Goal: Use online tool/utility: Utilize a website feature to perform a specific function

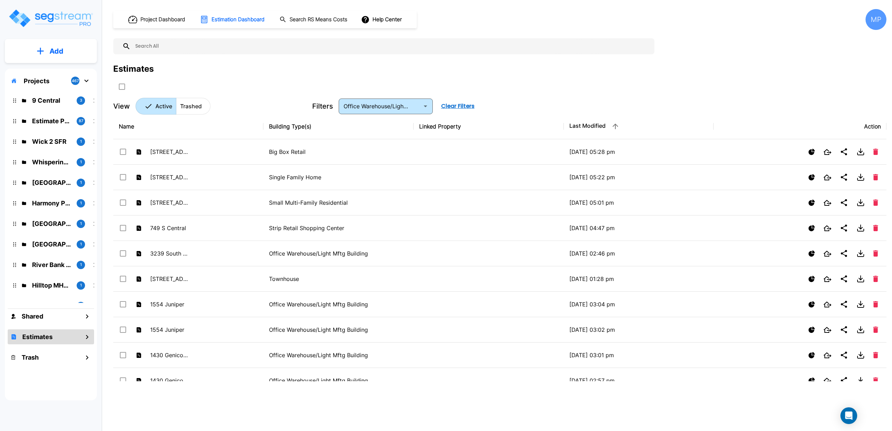
click at [47, 56] on button "Add" at bounding box center [51, 51] width 92 height 20
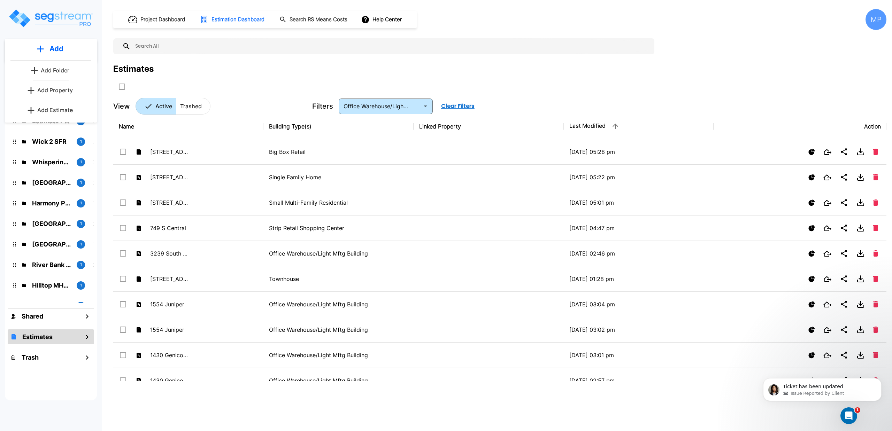
click at [49, 111] on p "Add Estimate" at bounding box center [55, 110] width 36 height 8
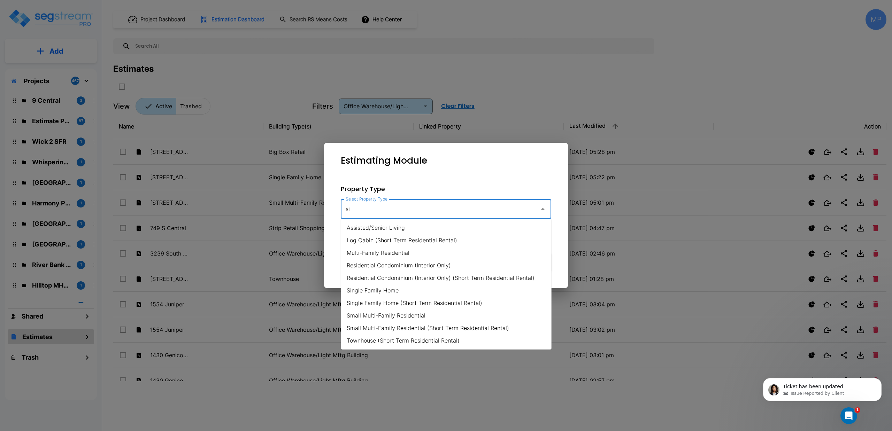
click at [368, 290] on li "Single Family Home" at bounding box center [446, 290] width 210 height 13
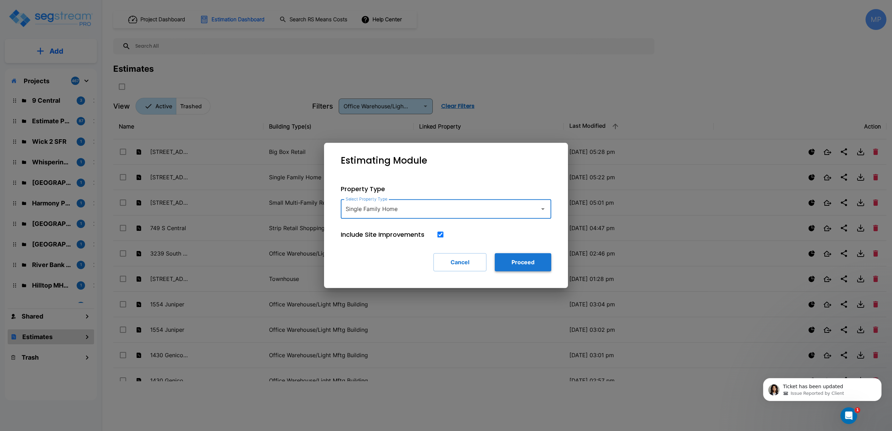
type input "Single Family Home"
click at [522, 266] on button "Proceed" at bounding box center [523, 262] width 56 height 18
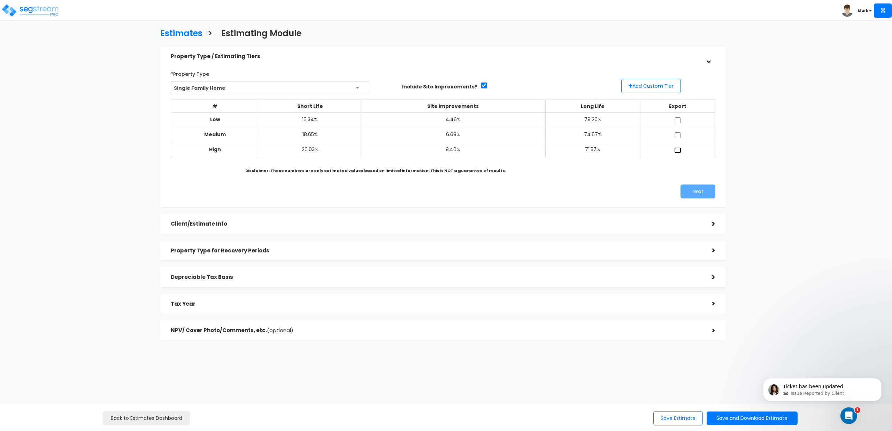
click at [676, 148] on input "checkbox" at bounding box center [677, 150] width 7 height 6
checkbox input "true"
click at [704, 192] on button "Next" at bounding box center [697, 192] width 35 height 14
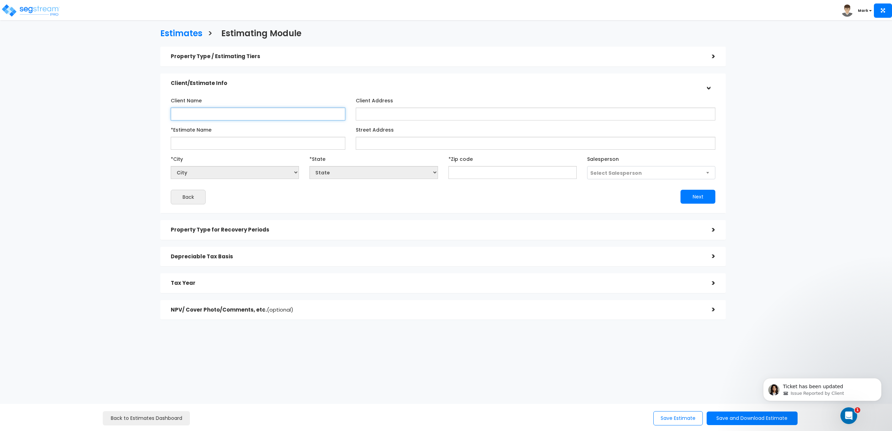
click at [246, 116] on input "Client Name" at bounding box center [258, 114] width 175 height 13
type input "[PERSON_NAME]"
type input "[STREET_ADDRESS][PERSON_NAME]"
type input "251 Vera Ave"
select select "National Average"
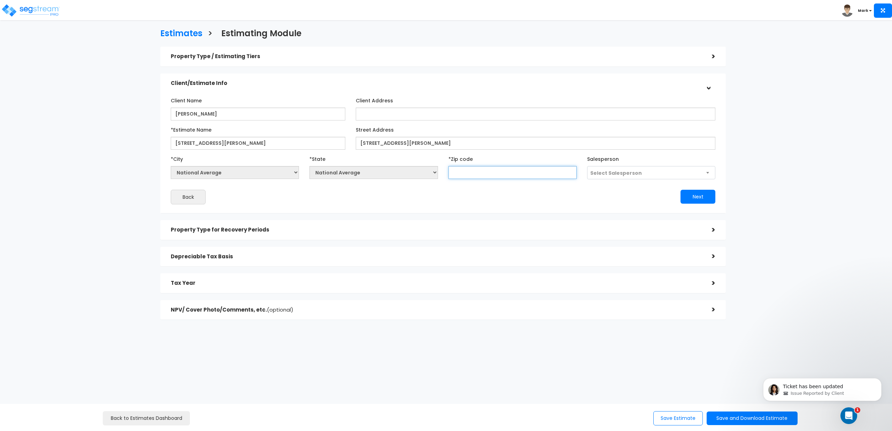
type input "3"
select select "GA"
select select "National Average"
type input "9"
select select "CA"
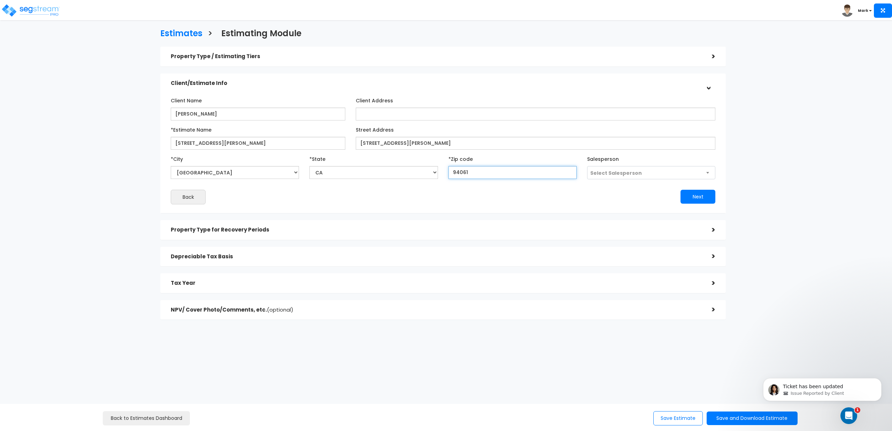
type input "94061"
click at [704, 201] on button "Next" at bounding box center [697, 197] width 35 height 14
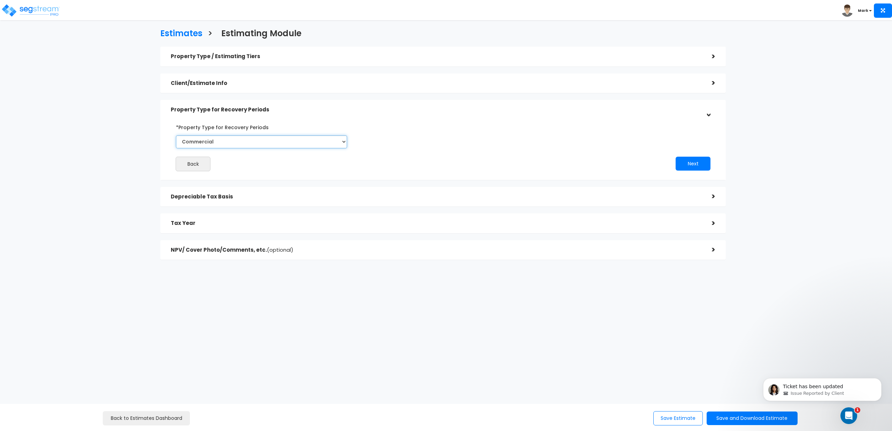
click at [237, 139] on select "Commercial Residential" at bounding box center [261, 141] width 171 height 13
select select "Residential"
click at [176, 135] on select "Commercial Residential" at bounding box center [261, 141] width 171 height 13
click at [684, 164] on button "Next" at bounding box center [692, 164] width 35 height 14
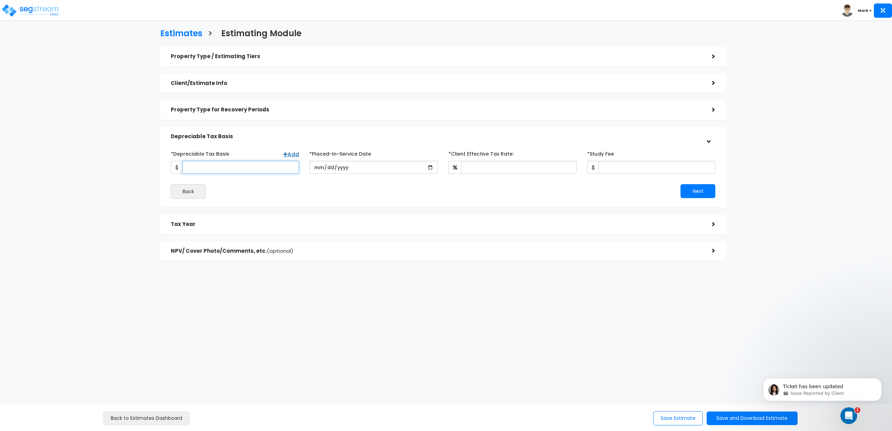
click at [229, 166] on input "*Depreciable Tax Basis" at bounding box center [240, 167] width 117 height 13
type input "720,000"
type input "2025-10-01"
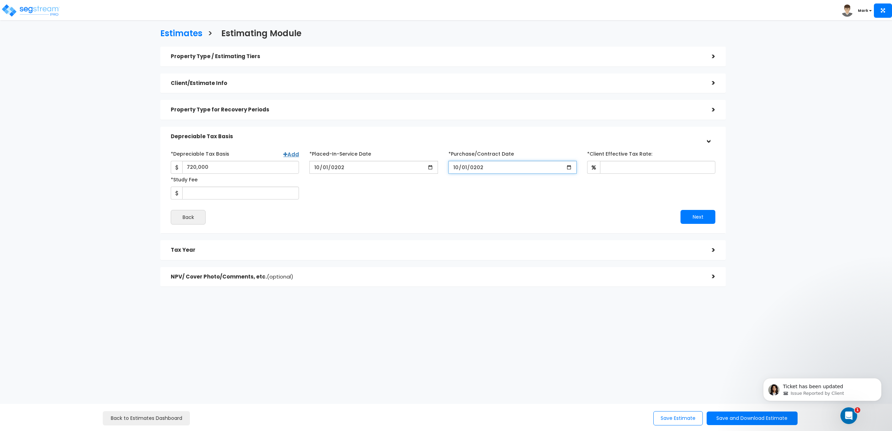
type input "2025-10-01"
type input "30"
click at [363, 221] on div "Back" at bounding box center [303, 217] width 277 height 15
click at [691, 216] on button "Next" at bounding box center [697, 217] width 35 height 14
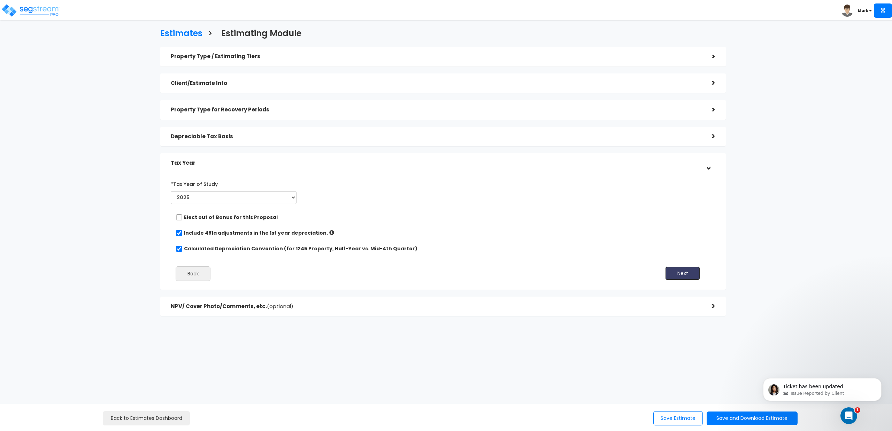
click at [679, 274] on button "Next" at bounding box center [682, 273] width 35 height 14
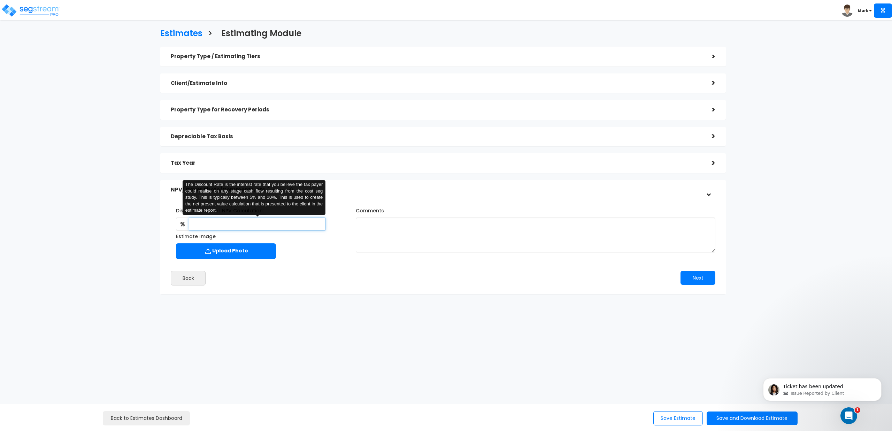
click at [271, 226] on input "text" at bounding box center [257, 224] width 137 height 13
click at [377, 188] on h5 "NPV/ Cover Photo/Comments, etc. (optional)" at bounding box center [436, 190] width 530 height 6
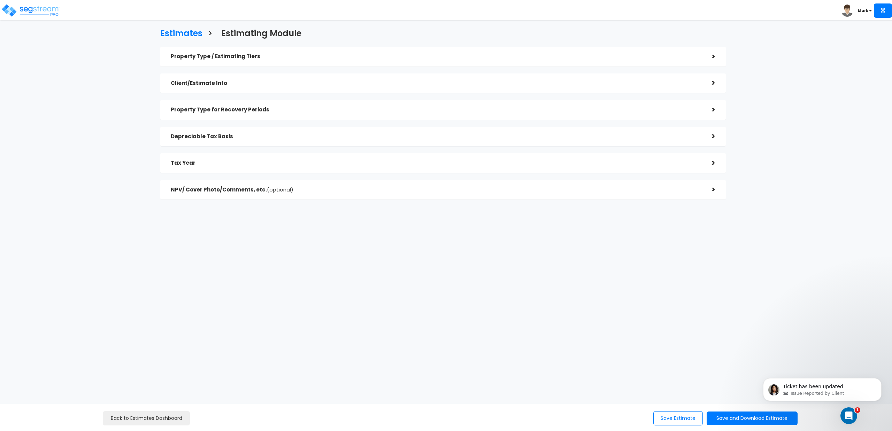
click at [348, 191] on h5 "NPV/ Cover Photo/Comments, etc. (optional)" at bounding box center [436, 190] width 530 height 6
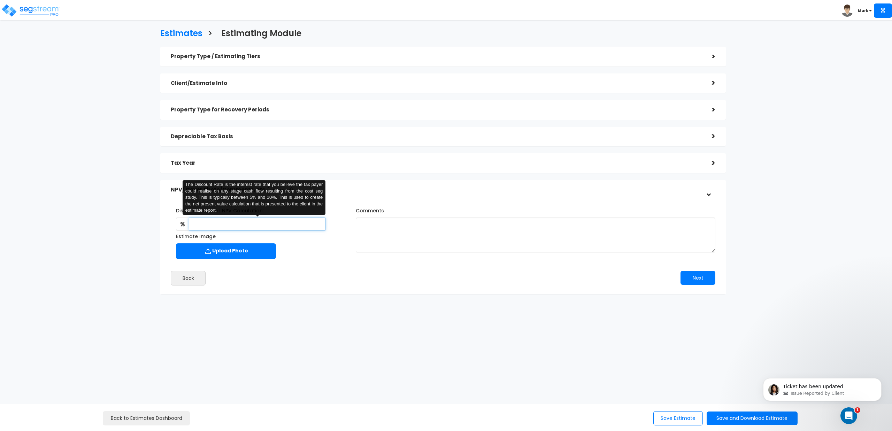
click at [277, 228] on input "text" at bounding box center [257, 224] width 137 height 13
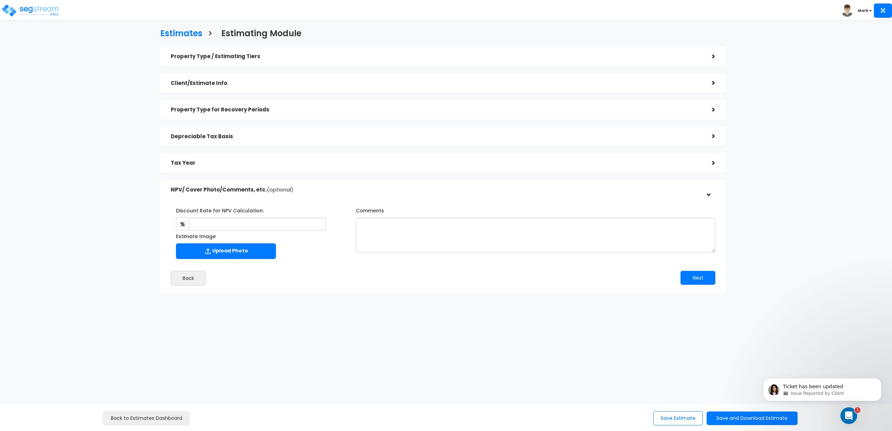
click at [192, 162] on h5 "Tax Year" at bounding box center [436, 163] width 530 height 6
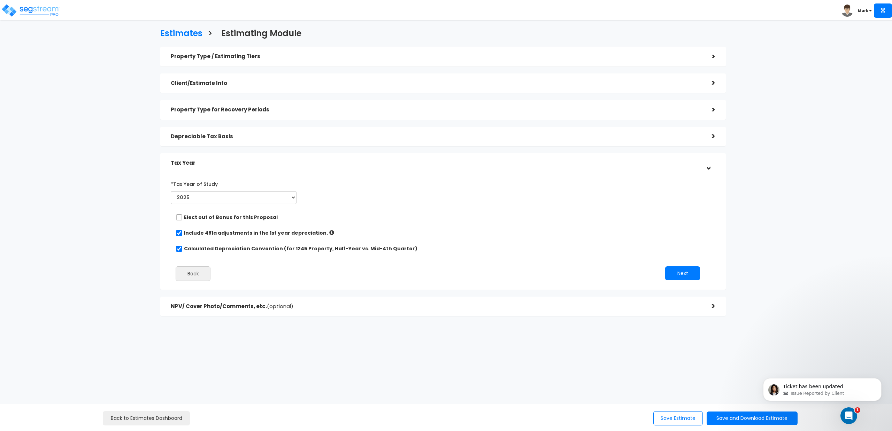
click at [207, 138] on h5 "Depreciable Tax Basis" at bounding box center [436, 137] width 530 height 6
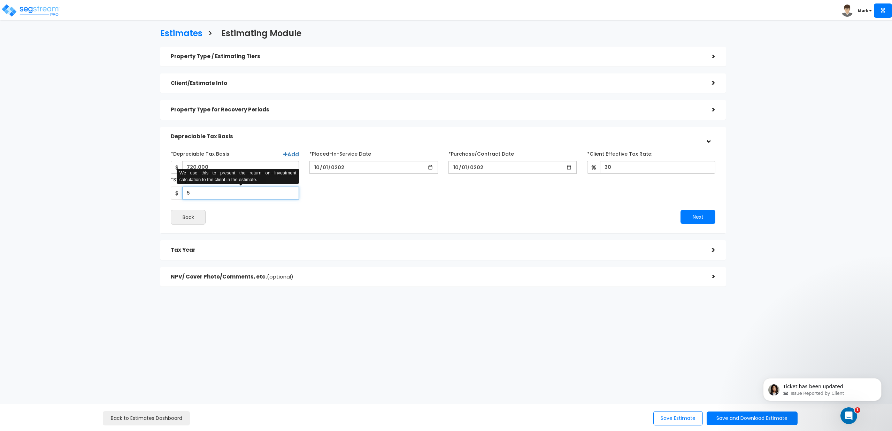
drag, startPoint x: 195, startPoint y: 194, endPoint x: 179, endPoint y: 196, distance: 16.2
click at [179, 196] on div "5 We use this to present the return on investment calculation to the client in …" at bounding box center [235, 193] width 128 height 13
type input "1,975"
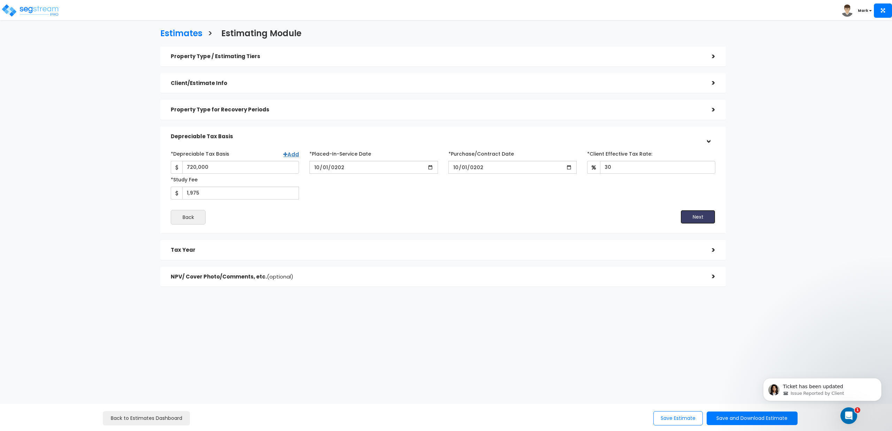
click at [692, 214] on button "Next" at bounding box center [697, 217] width 35 height 14
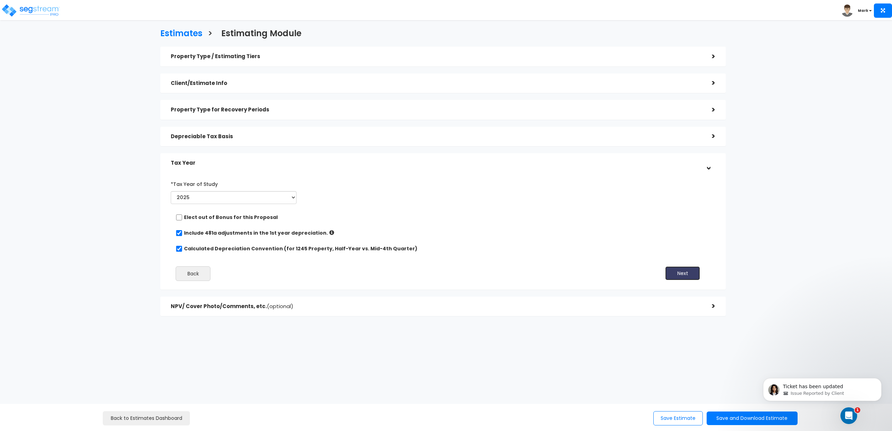
click at [679, 272] on button "Next" at bounding box center [682, 273] width 35 height 14
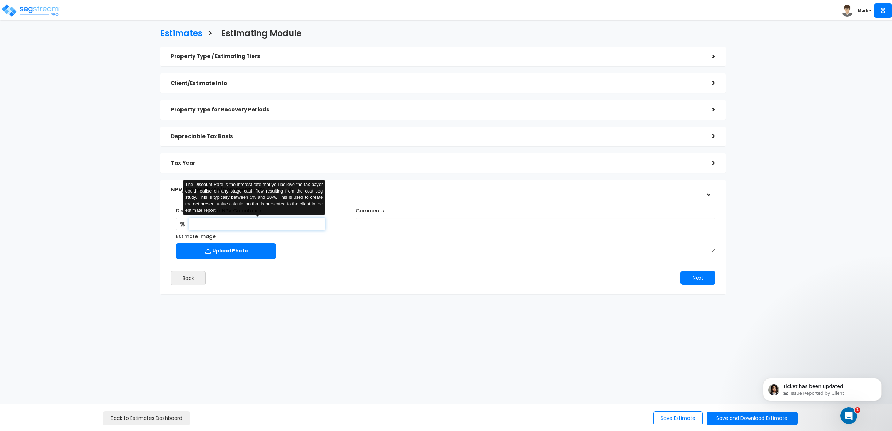
click at [287, 226] on input "text" at bounding box center [257, 224] width 137 height 13
type input "5"
click at [341, 253] on div "Estimate Image Upload Photo" at bounding box center [258, 247] width 175 height 32
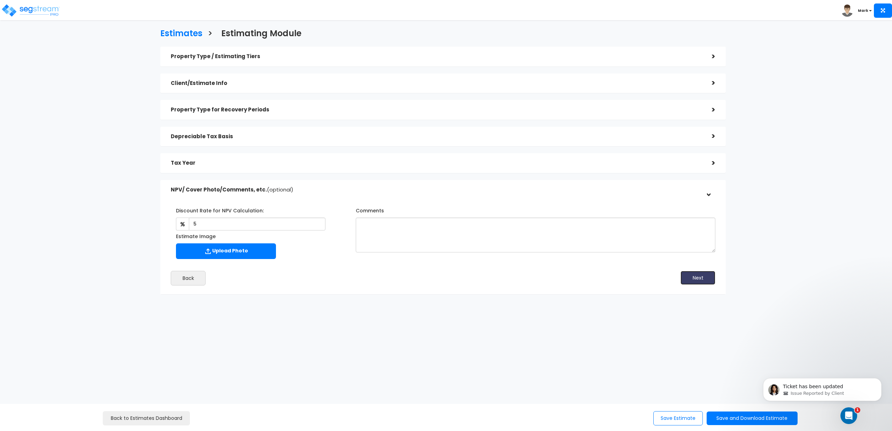
click at [696, 275] on button "Next" at bounding box center [697, 278] width 35 height 14
click at [727, 420] on button "Save and Download Estimate" at bounding box center [751, 419] width 91 height 14
click at [761, 367] on body "Ticket has been updated Issue Reported by Client" at bounding box center [822, 387] width 134 height 43
click at [761, 369] on body "Ticket has been updated Issue Reported by Client" at bounding box center [822, 387] width 134 height 43
click at [708, 281] on button "Next" at bounding box center [697, 278] width 35 height 14
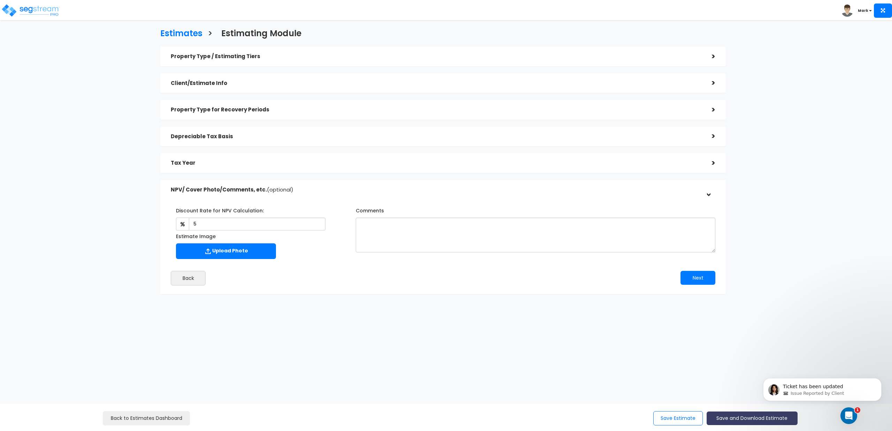
click at [732, 418] on button "Save and Download Estimate" at bounding box center [751, 419] width 91 height 14
click at [753, 368] on html "Ticket has been updated Issue Reported by Client" at bounding box center [821, 388] width 139 height 49
click at [721, 400] on link "Custom Estimate CSV" at bounding box center [752, 401] width 90 height 16
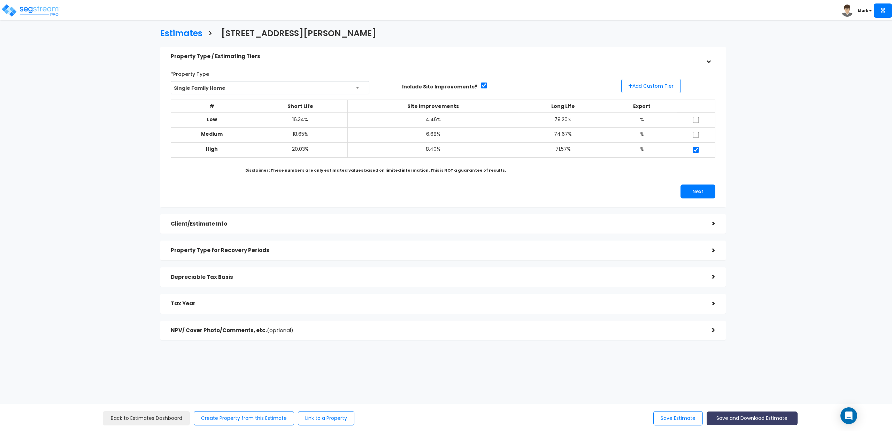
click at [739, 418] on button "Save and Download Estimate" at bounding box center [751, 419] width 91 height 14
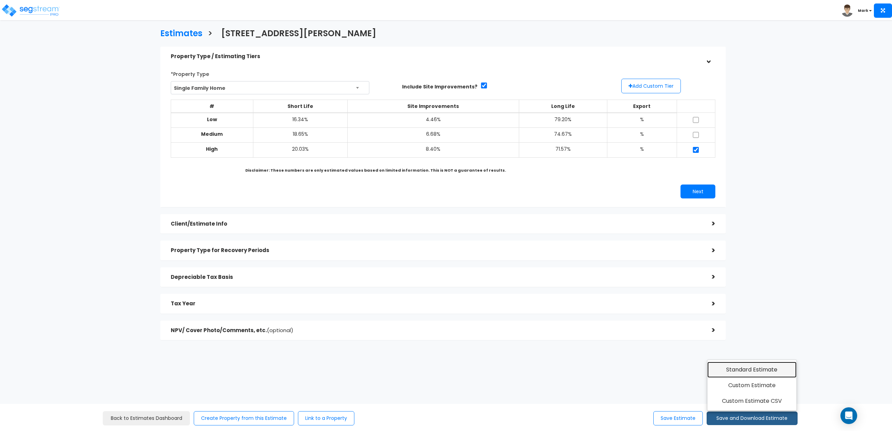
click at [741, 369] on link "Standard Estimate" at bounding box center [752, 370] width 90 height 16
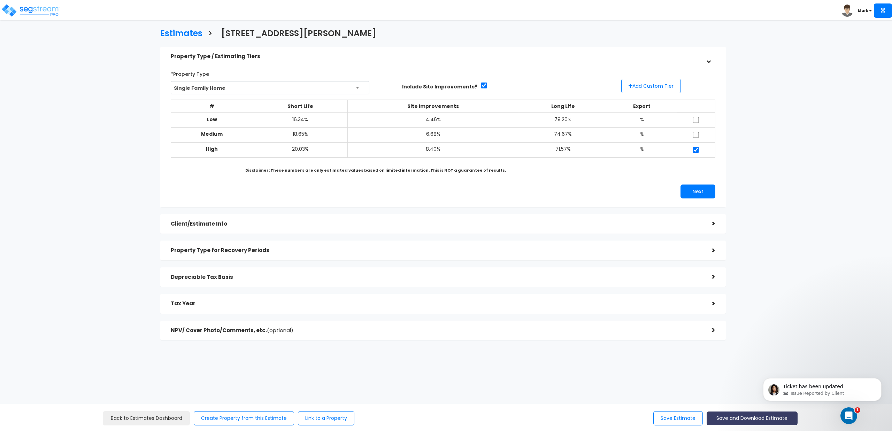
click at [747, 421] on button "Save and Download Estimate" at bounding box center [751, 419] width 91 height 14
click at [755, 389] on body "Ticket has been updated Issue Reported by Client" at bounding box center [822, 387] width 134 height 43
click at [755, 385] on body "Ticket has been updated Issue Reported by Client" at bounding box center [822, 387] width 134 height 43
click at [182, 33] on h3 "Estimates" at bounding box center [181, 34] width 42 height 11
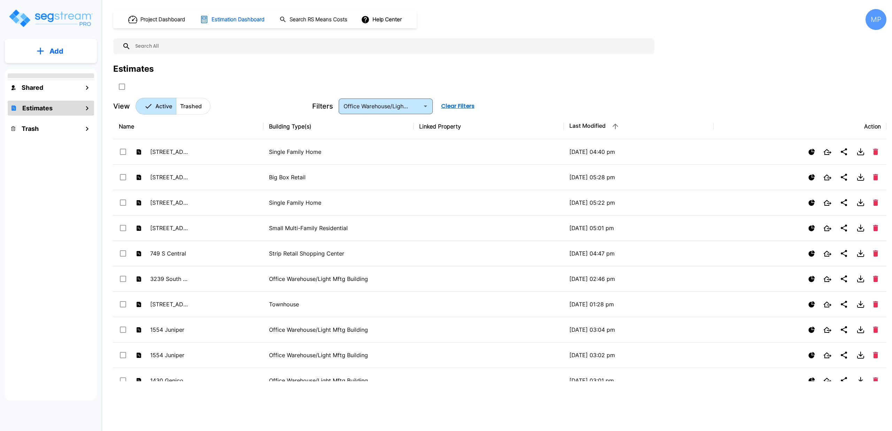
click at [58, 48] on p "Add" at bounding box center [56, 51] width 14 height 10
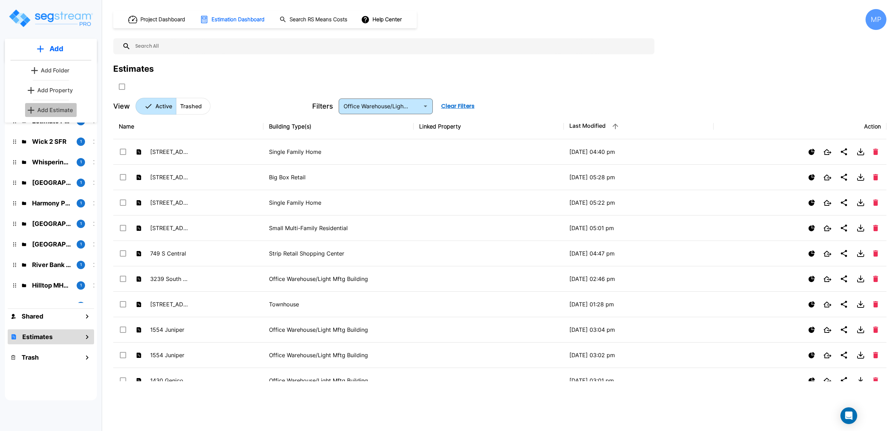
click at [57, 109] on p "Add Estimate" at bounding box center [55, 110] width 36 height 8
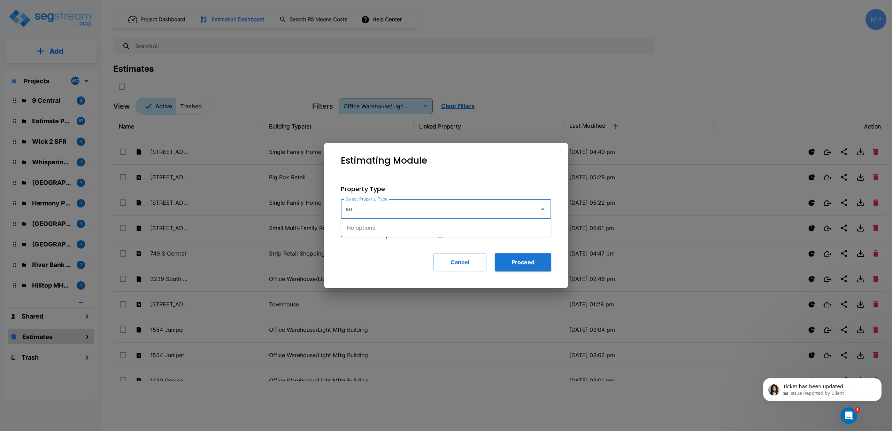
type input "a"
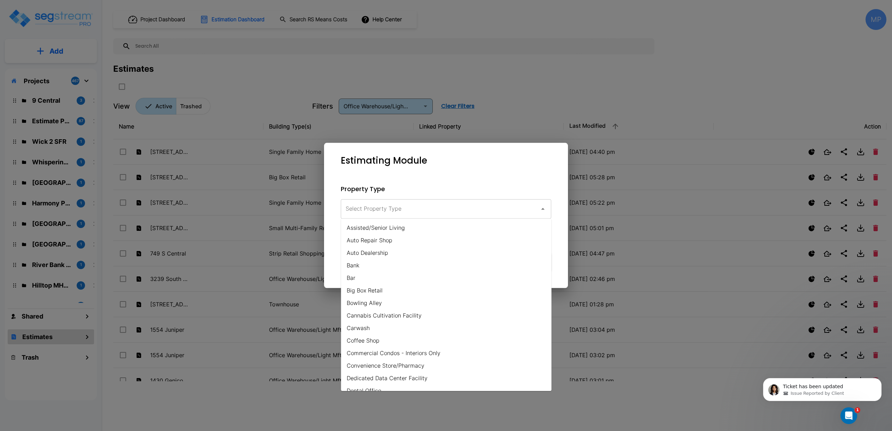
click at [475, 180] on div "Property Type Select Property Type Select Property Type Include Site Improvemen…" at bounding box center [446, 227] width 233 height 109
click at [379, 211] on input "Select Property Type" at bounding box center [438, 208] width 189 height 13
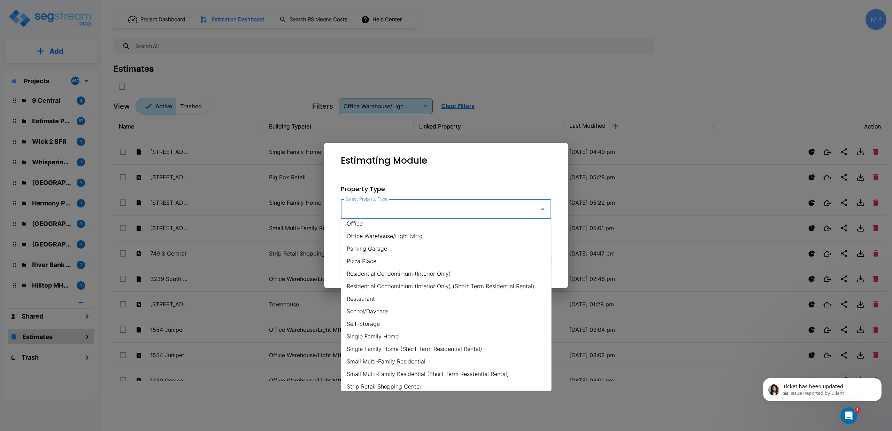
scroll to position [460, 0]
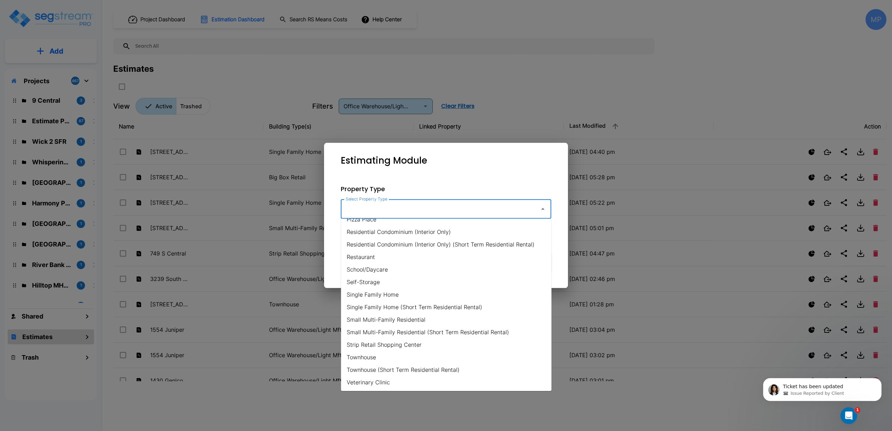
click at [373, 344] on li "Strip Retail Shopping Center" at bounding box center [446, 345] width 210 height 13
type input "Strip Retail Shopping Center"
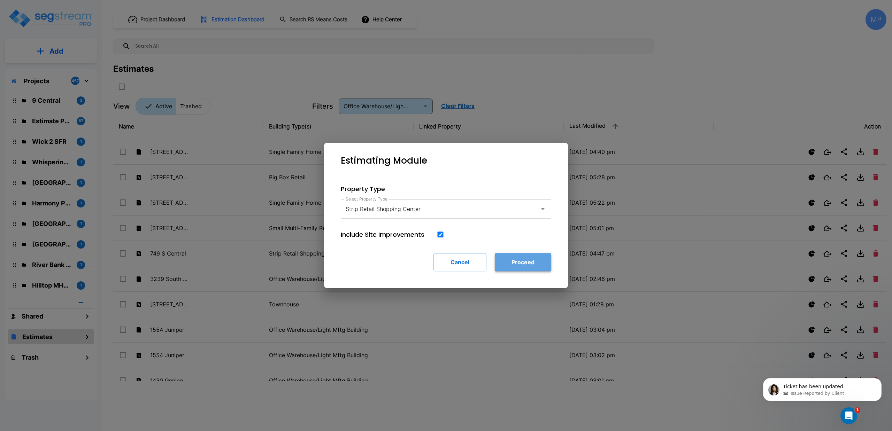
click at [521, 265] on button "Proceed" at bounding box center [523, 262] width 56 height 18
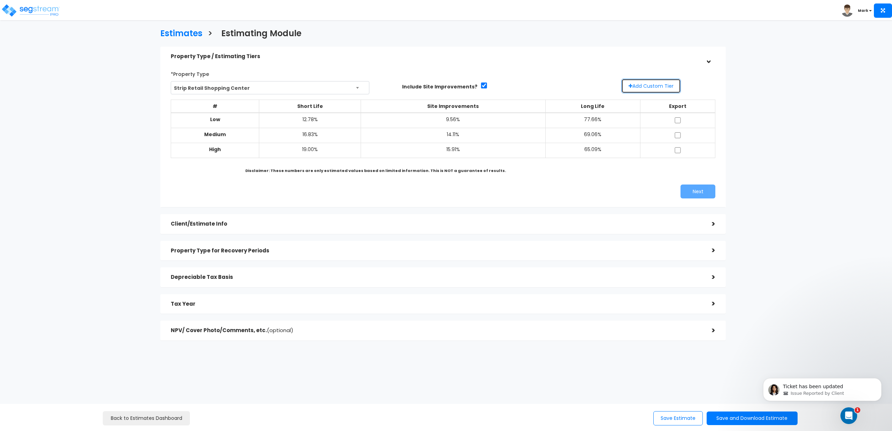
click at [650, 84] on button "Add Custom Tier" at bounding box center [651, 86] width 60 height 15
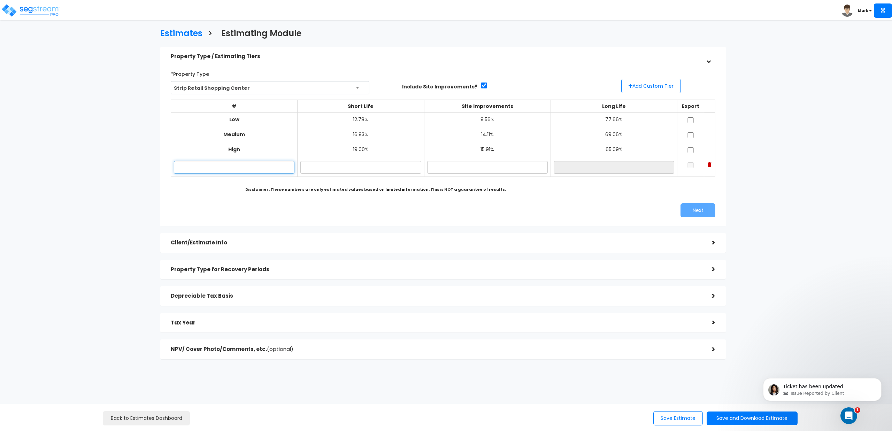
click at [244, 169] on input "text" at bounding box center [234, 167] width 121 height 13
type input "Possible"
click at [363, 166] on input "text" at bounding box center [360, 167] width 121 height 13
click at [304, 168] on input "15.00%" at bounding box center [360, 167] width 121 height 13
type input "14.00%"
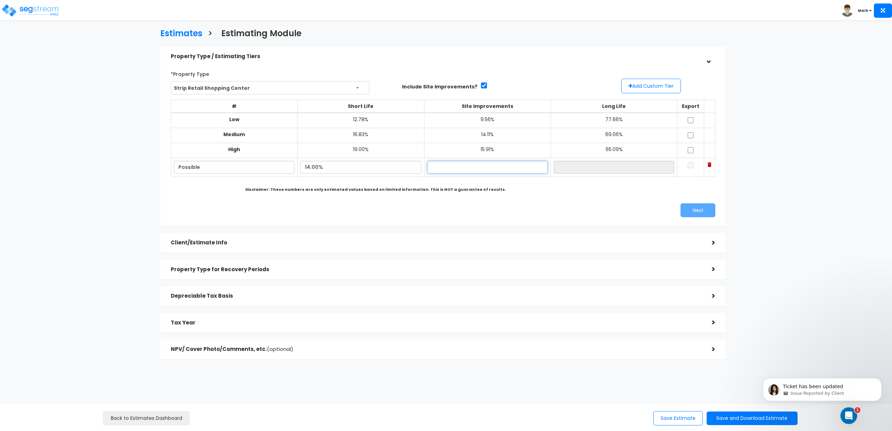
click at [447, 169] on input "text" at bounding box center [487, 167] width 121 height 13
drag, startPoint x: 335, startPoint y: 169, endPoint x: 276, endPoint y: 169, distance: 58.9
click at [276, 169] on tr "Possible 14.00%" at bounding box center [443, 167] width 544 height 19
click at [463, 169] on input "text" at bounding box center [487, 167] width 121 height 13
type input "13.00%"
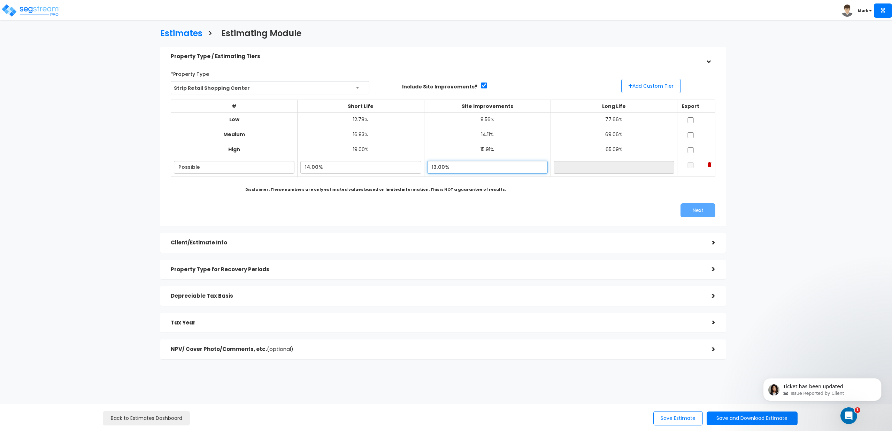
type input "73.00%"
click at [305, 169] on input "14.00%" at bounding box center [360, 167] width 121 height 13
type input "13.00%"
type input "74.00%"
click at [365, 200] on div "*Property Type Strip Retail Shopping Center Assisted/Senior Living Auto Repair …" at bounding box center [442, 143] width 555 height 156
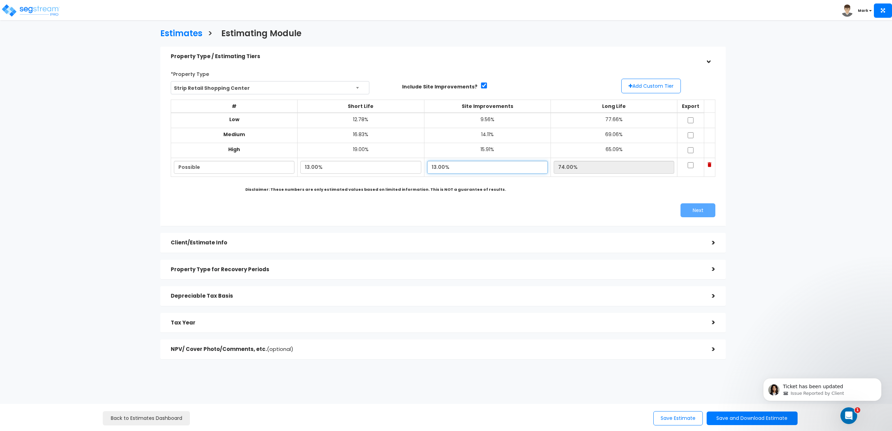
click at [463, 167] on input "13.00%" at bounding box center [487, 167] width 121 height 13
click at [687, 165] on input "checkbox" at bounding box center [690, 165] width 7 height 6
checkbox input "true"
click at [699, 212] on button "Next" at bounding box center [697, 210] width 35 height 14
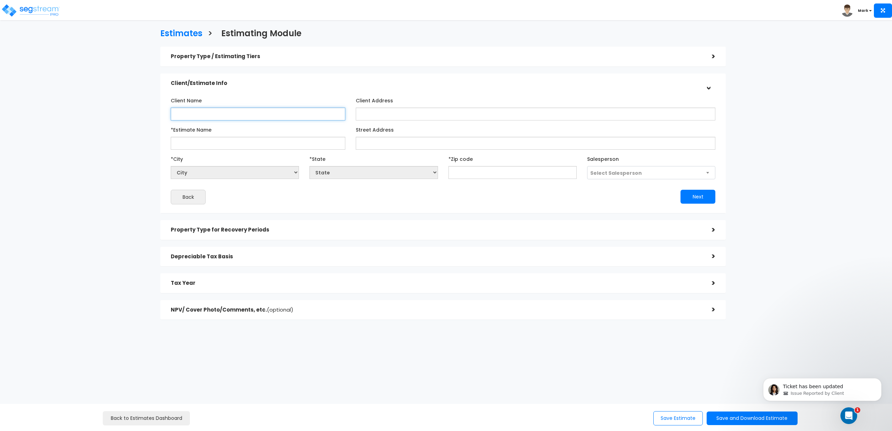
click at [266, 115] on input "Client Name" at bounding box center [258, 114] width 175 height 13
type input "In [GEOGRAPHIC_DATA]"
type input "[STREET_ADDRESS]"
select select "National Average"
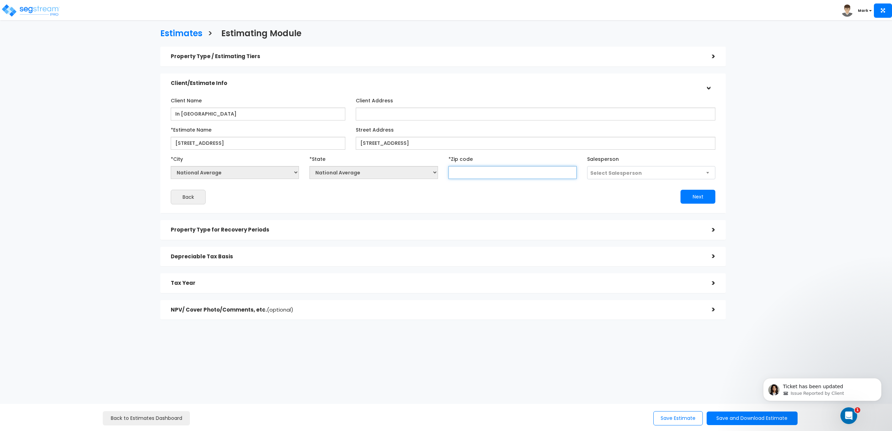
type input "4"
select select "KY"
type input "46"
select select "IN"
type input "46319"
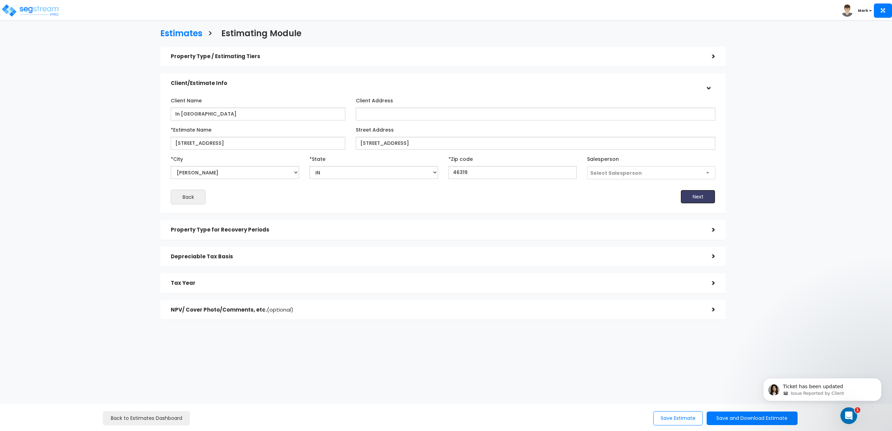
click at [689, 194] on button "Next" at bounding box center [697, 197] width 35 height 14
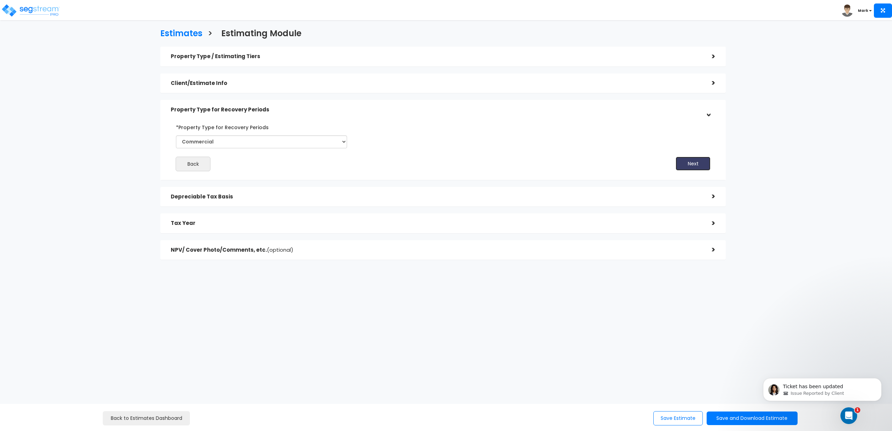
click at [689, 160] on button "Next" at bounding box center [692, 164] width 35 height 14
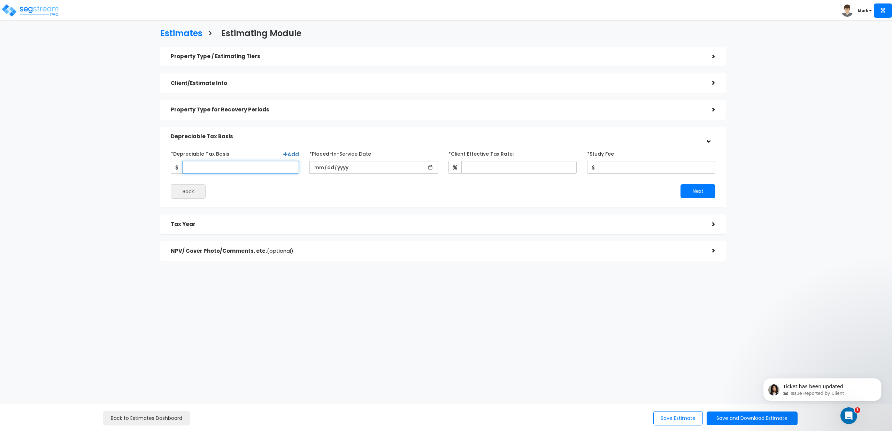
click at [257, 169] on input "*Depreciable Tax Basis" at bounding box center [240, 167] width 117 height 13
type input "735,000"
type input "[DATE]"
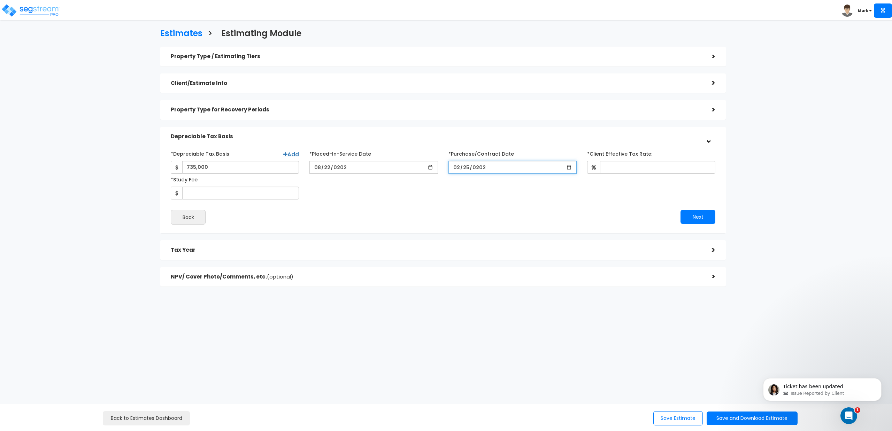
type input "[DATE]"
type input "30"
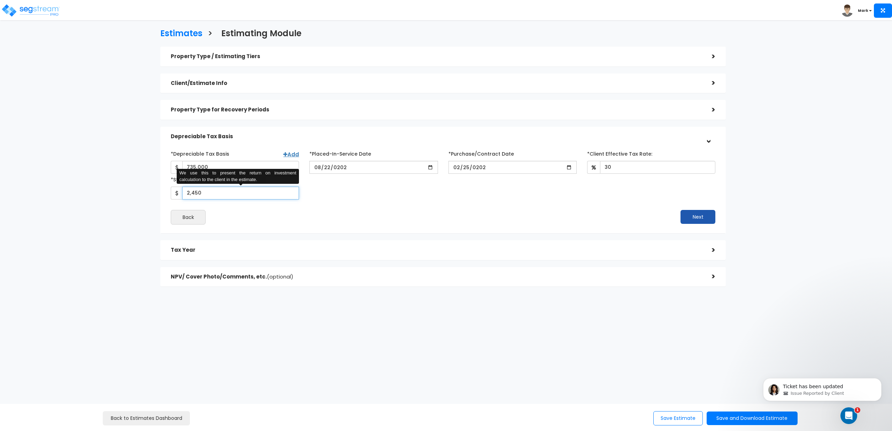
type input "2,450"
click at [697, 219] on button "Next" at bounding box center [697, 217] width 35 height 14
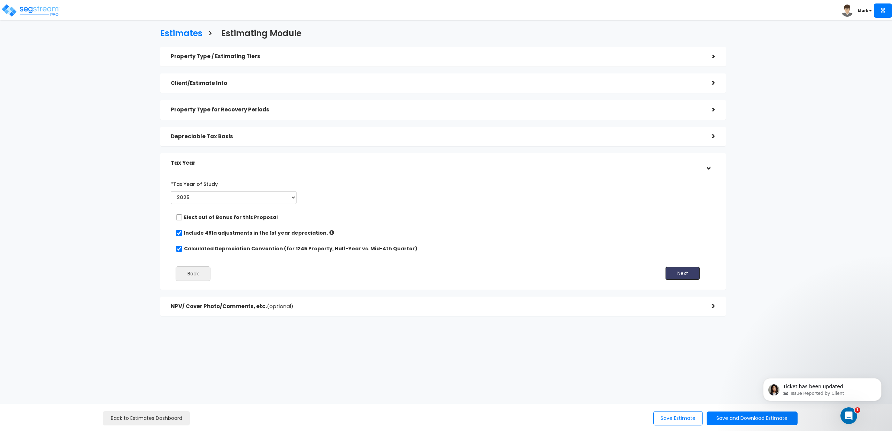
click at [676, 273] on button "Next" at bounding box center [682, 273] width 35 height 14
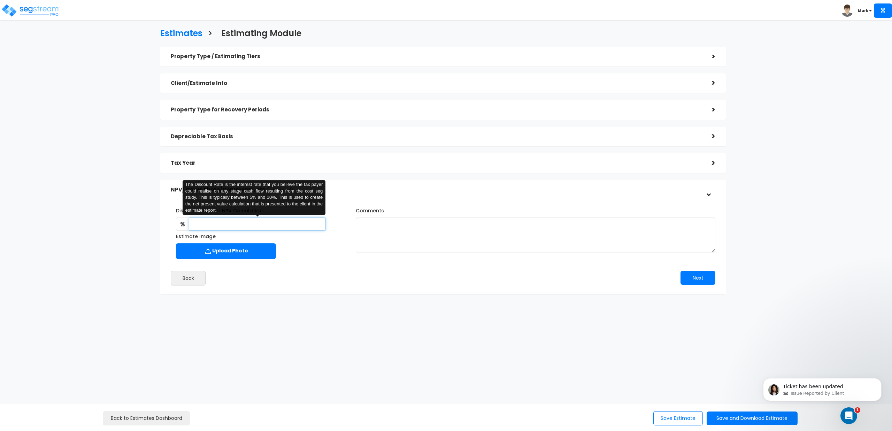
click at [292, 226] on input "text" at bounding box center [257, 224] width 137 height 13
type input "5"
click at [695, 279] on button "Next" at bounding box center [697, 278] width 35 height 14
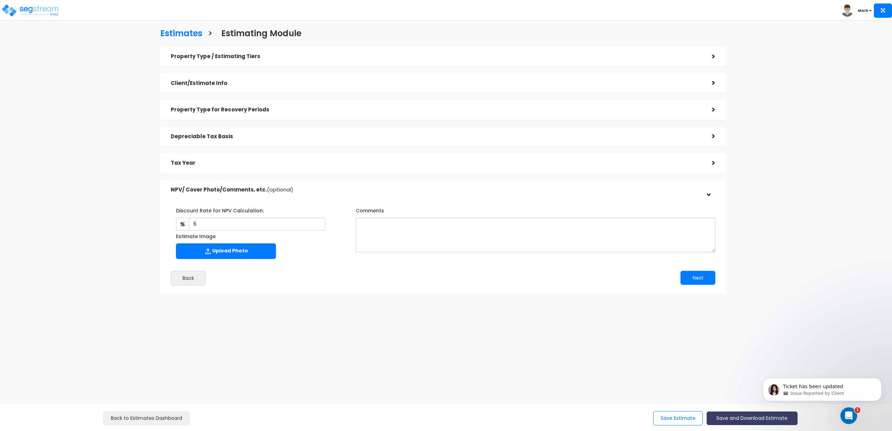
click at [721, 418] on button "Save and Download Estimate" at bounding box center [751, 419] width 91 height 14
click at [695, 281] on button "Next" at bounding box center [697, 278] width 35 height 14
click at [722, 419] on button "Save and Download Estimate" at bounding box center [751, 419] width 91 height 14
click at [761, 370] on body "Ticket has been updated Issue Reported by Client" at bounding box center [822, 387] width 134 height 43
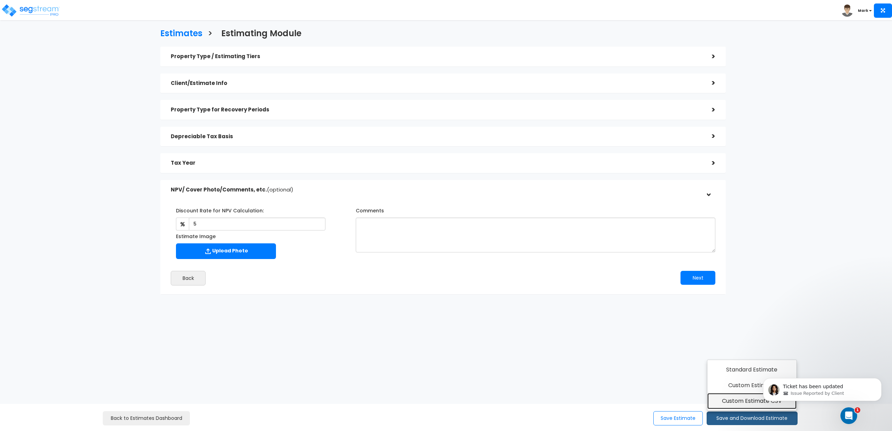
click at [727, 405] on link "Custom Estimate CSV" at bounding box center [752, 401] width 90 height 16
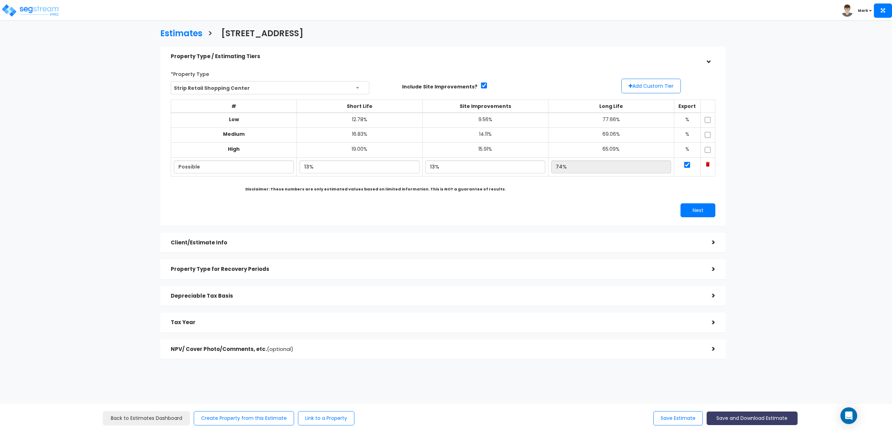
click at [723, 422] on button "Save and Download Estimate" at bounding box center [751, 419] width 91 height 14
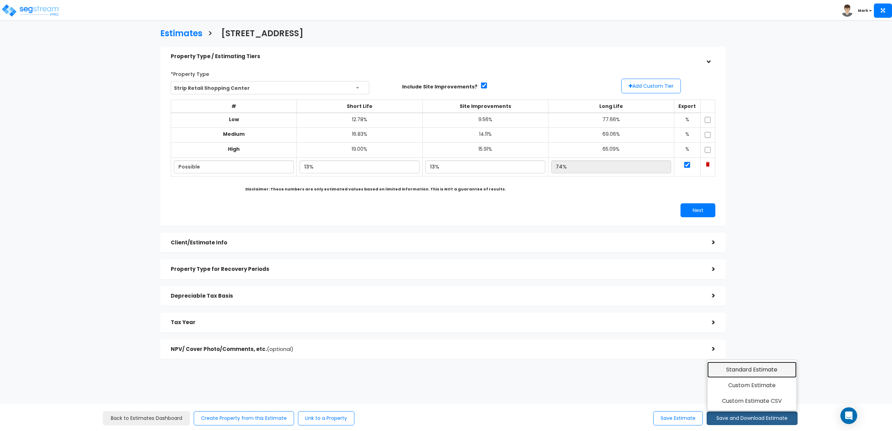
click at [729, 371] on link "Standard Estimate" at bounding box center [752, 370] width 90 height 16
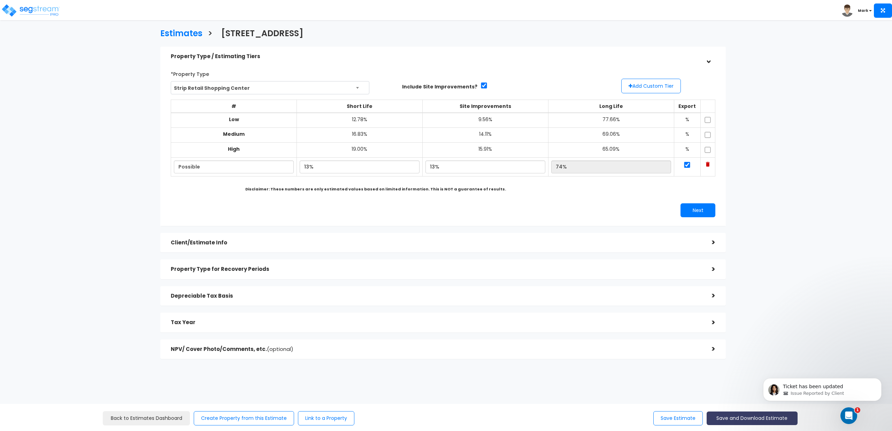
click at [725, 418] on button "Save and Download Estimate" at bounding box center [751, 419] width 91 height 14
